Goal: Transaction & Acquisition: Subscribe to service/newsletter

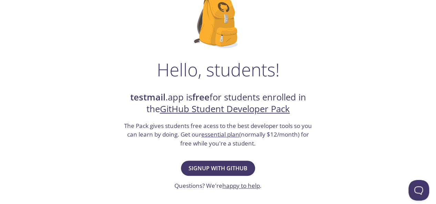
scroll to position [60, 0]
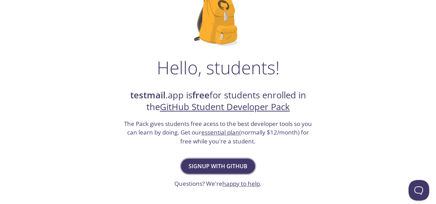
click at [234, 163] on span "Signup with GitHub" at bounding box center [217, 167] width 59 height 10
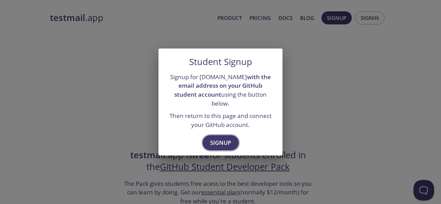
click at [220, 142] on span "Signup" at bounding box center [220, 143] width 21 height 10
click at [224, 138] on span "Signup" at bounding box center [220, 143] width 21 height 10
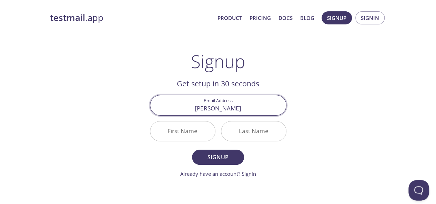
click at [192, 150] on button "Signup" at bounding box center [218, 157] width 52 height 15
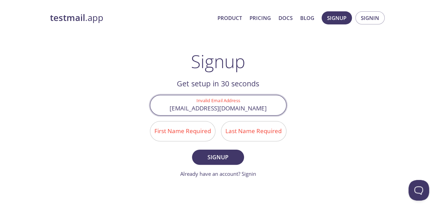
type input "[EMAIL_ADDRESS][DOMAIN_NAME]"
click at [156, 129] on input "First Name Required" at bounding box center [182, 132] width 65 height 20
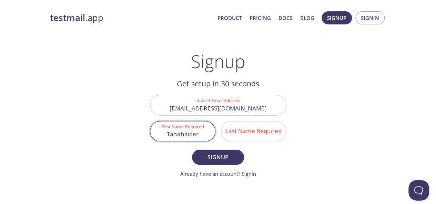
type input "Tahahaider"
click at [254, 136] on input "Last Name Required" at bounding box center [253, 132] width 65 height 20
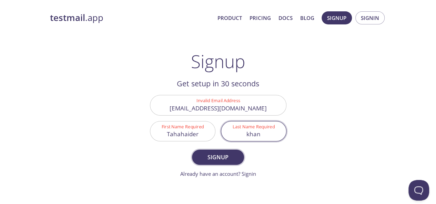
type input "khan"
click at [216, 162] on span "Signup" at bounding box center [217, 158] width 37 height 10
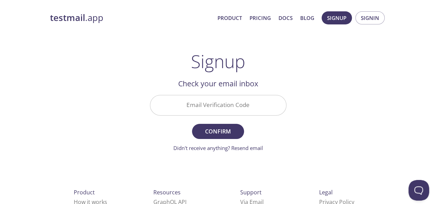
click at [202, 111] on input "Email Verification Code" at bounding box center [218, 105] width 136 height 20
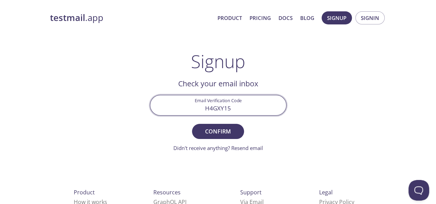
type input "H4GXY15"
click at [192, 124] on button "Confirm" at bounding box center [218, 131] width 52 height 15
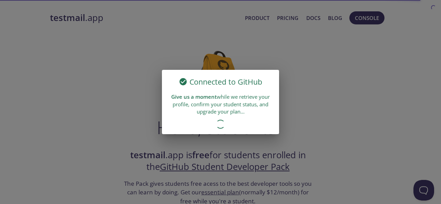
click at [293, 81] on div "Connected to GitHub Give us a moment while we retrieve your profile, confirm yo…" at bounding box center [220, 102] width 441 height 204
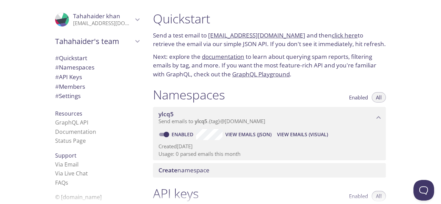
drag, startPoint x: 386, startPoint y: 45, endPoint x: 441, endPoint y: 93, distance: 72.5
click at [441, 93] on div "Quickstart Send a test email to ylcq5.test@inbox.testmail.app and then click he…" at bounding box center [294, 102] width 294 height 204
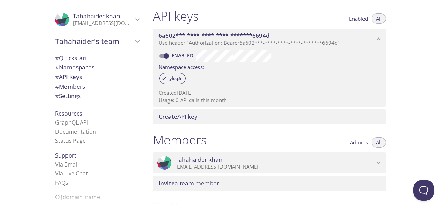
scroll to position [178, 0]
click at [380, 40] on icon "6a602***-****-****-****-*******6694d API key" at bounding box center [378, 39] width 9 height 9
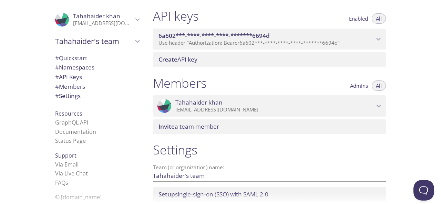
click at [380, 40] on icon "6a602***-****-****-****-*******6694d API key" at bounding box center [378, 39] width 9 height 9
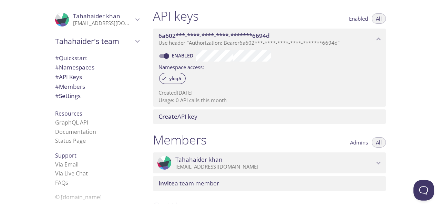
click at [72, 125] on link "GraphQL API" at bounding box center [71, 123] width 33 height 8
